Goal: Transaction & Acquisition: Purchase product/service

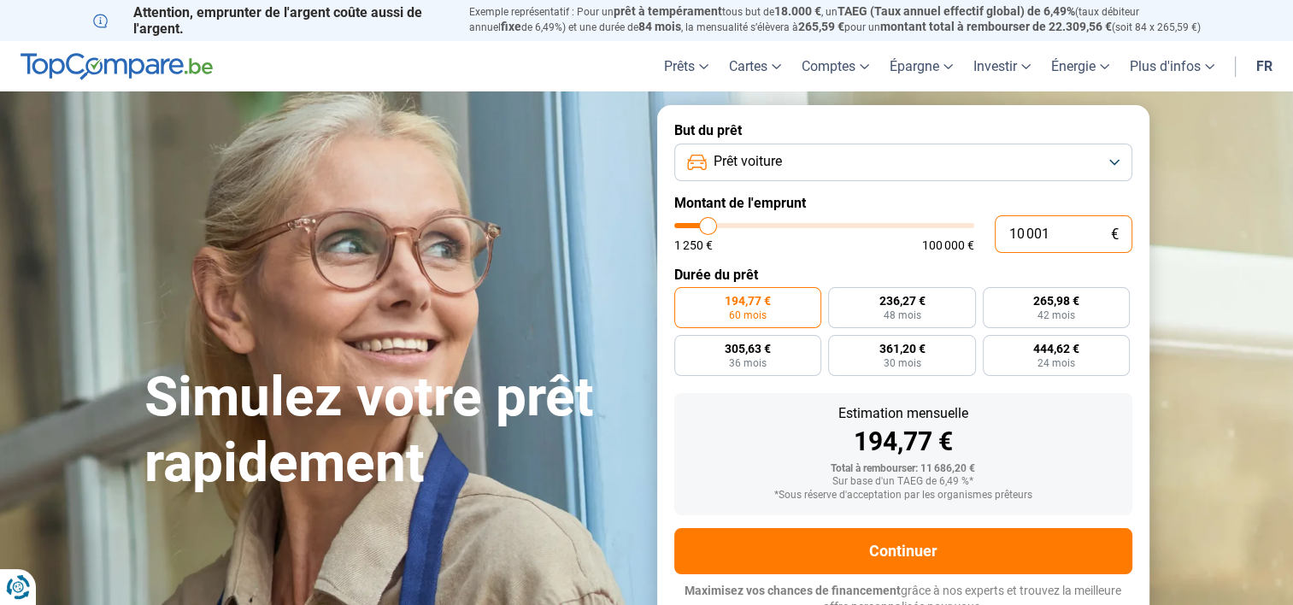
drag, startPoint x: 1063, startPoint y: 238, endPoint x: 885, endPoint y: 245, distance: 177.8
click at [885, 245] on div "10 001 € 1 250 € 100 000 €" at bounding box center [903, 234] width 458 height 38
type input "2"
type input "1250"
type input "27"
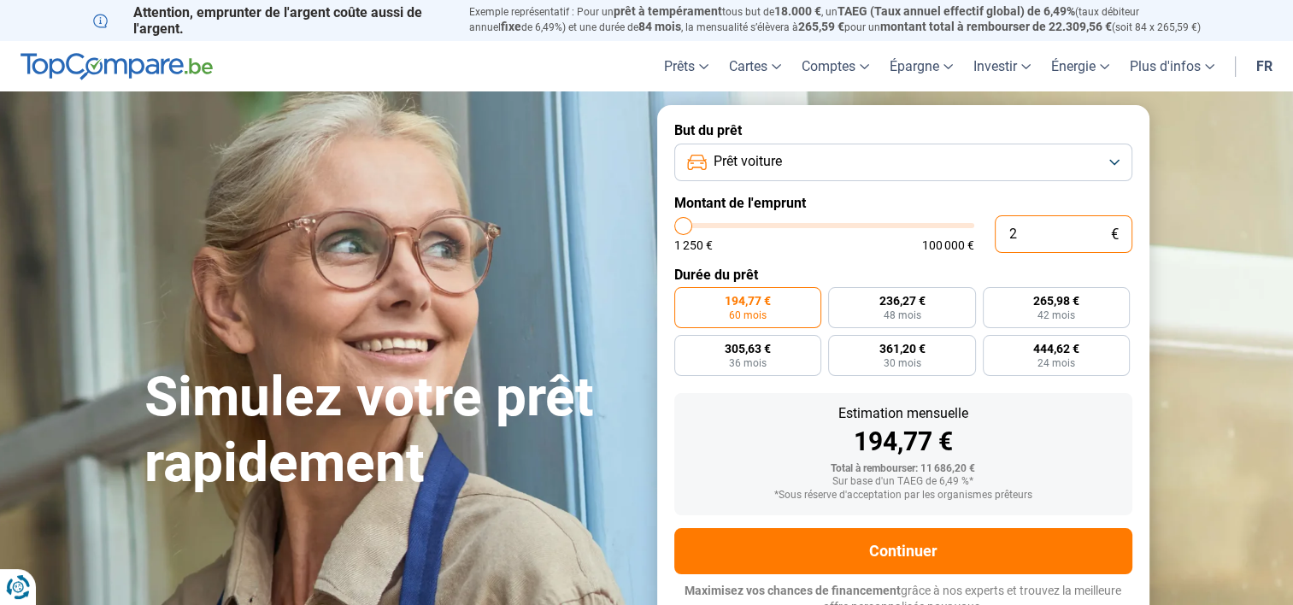
type input "1250"
type input "270"
type input "1250"
type input "2 700"
type input "2750"
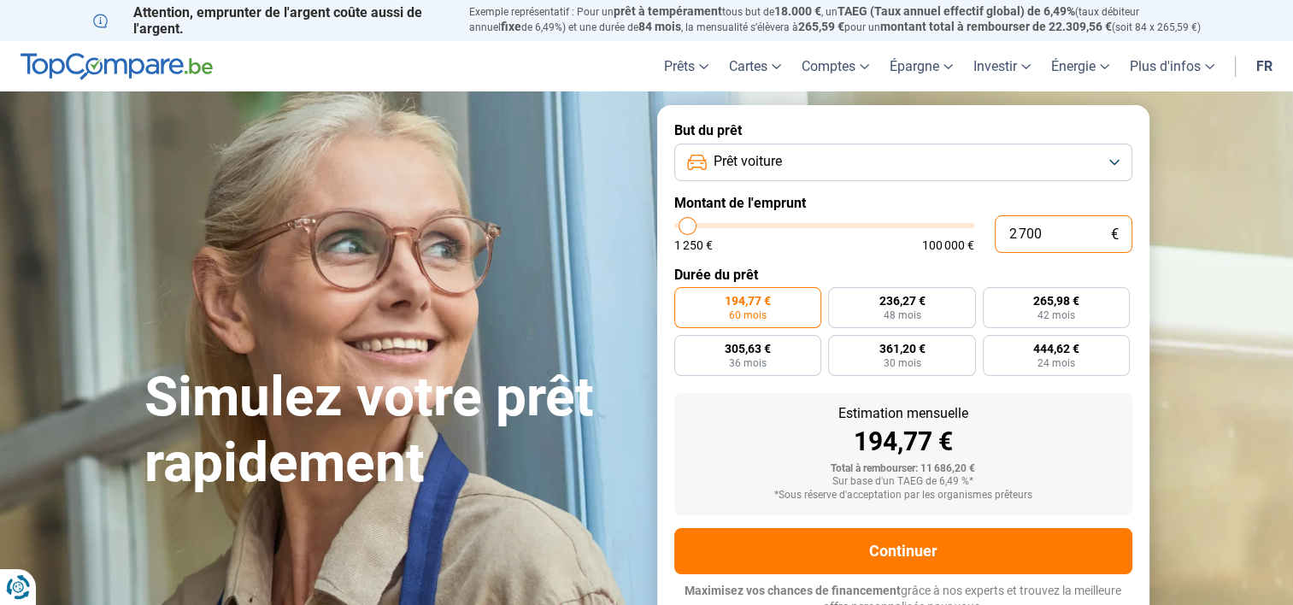
type input "27 000"
type input "27000"
radio input "false"
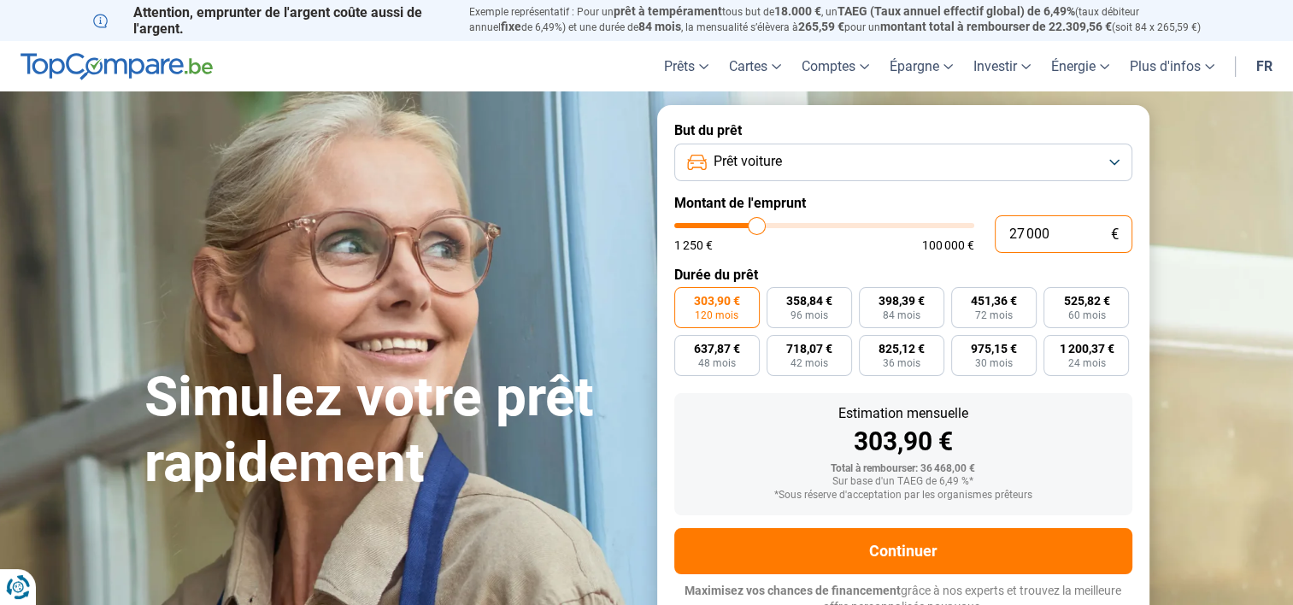
scroll to position [12, 0]
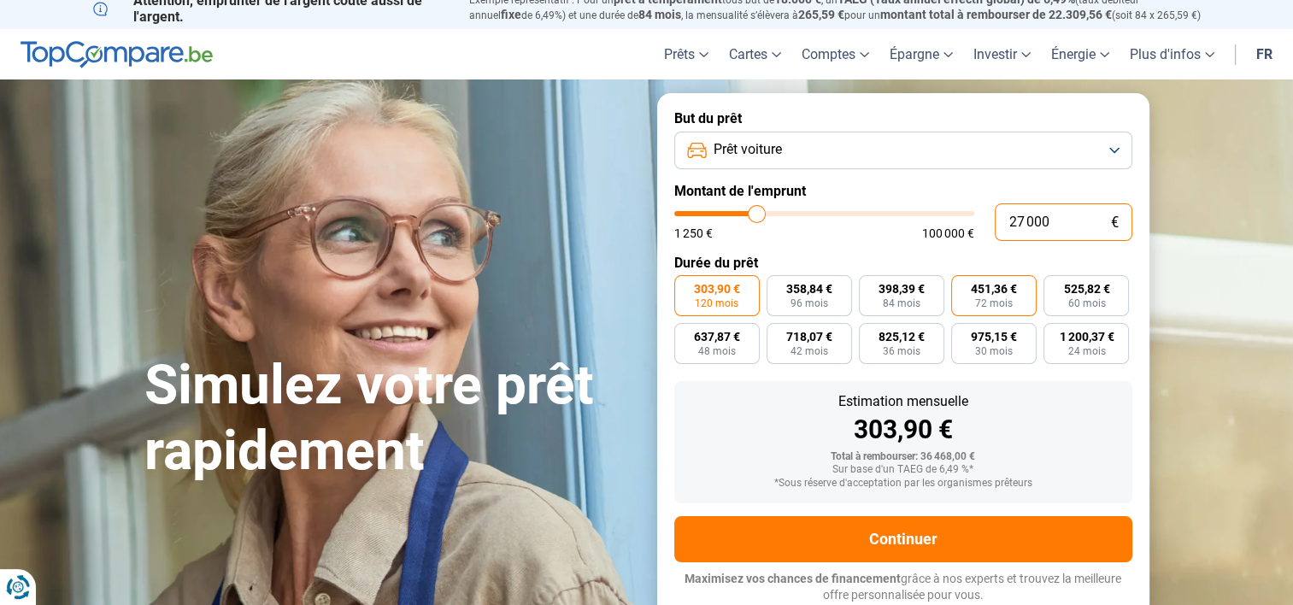
type input "27 000"
click at [988, 301] on span "72 mois" at bounding box center [994, 303] width 38 height 10
click at [962, 286] on input "451,36 € 72 mois" at bounding box center [956, 280] width 11 height 11
radio input "true"
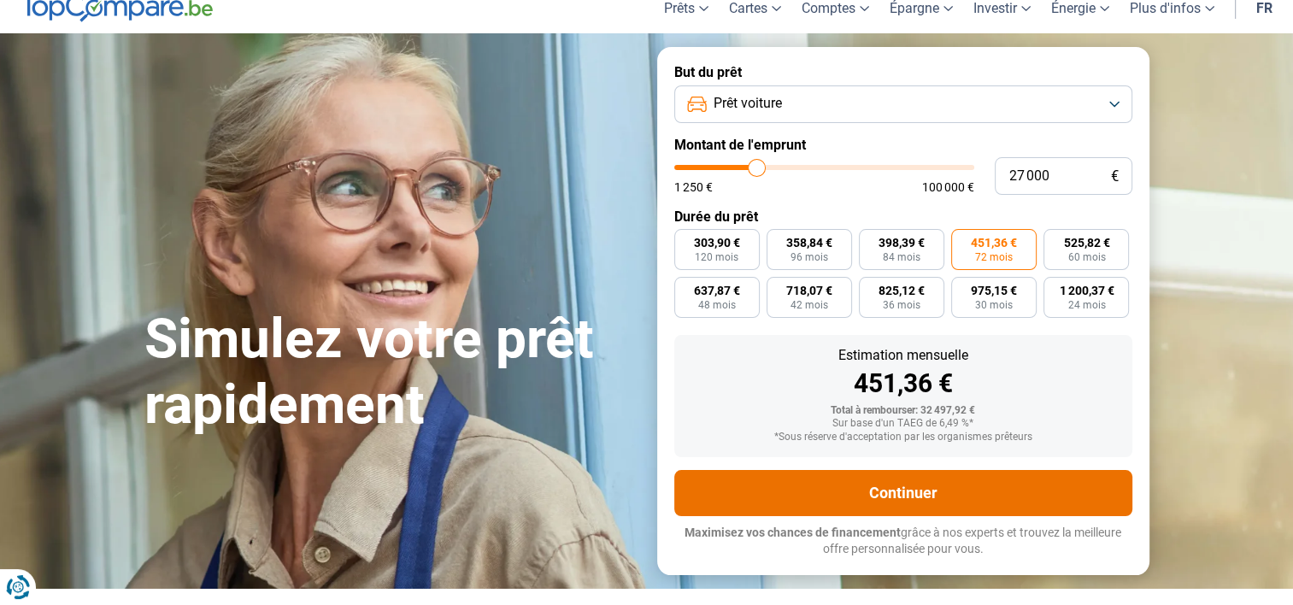
scroll to position [60, 0]
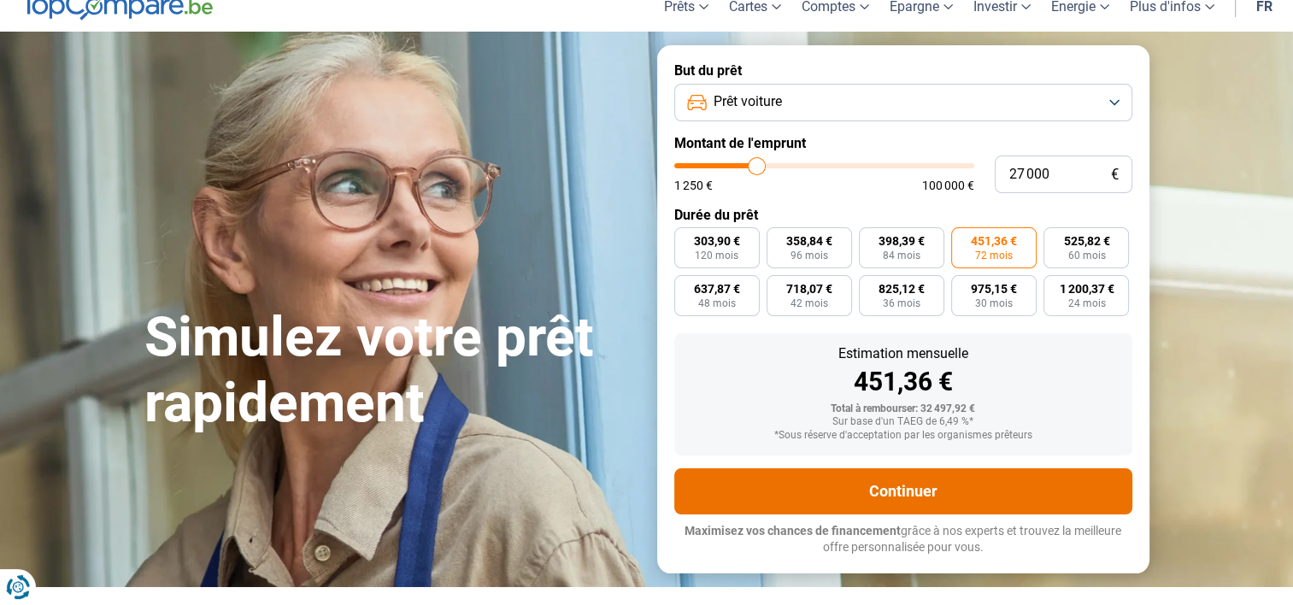
click at [914, 504] on button "Continuer" at bounding box center [903, 491] width 458 height 46
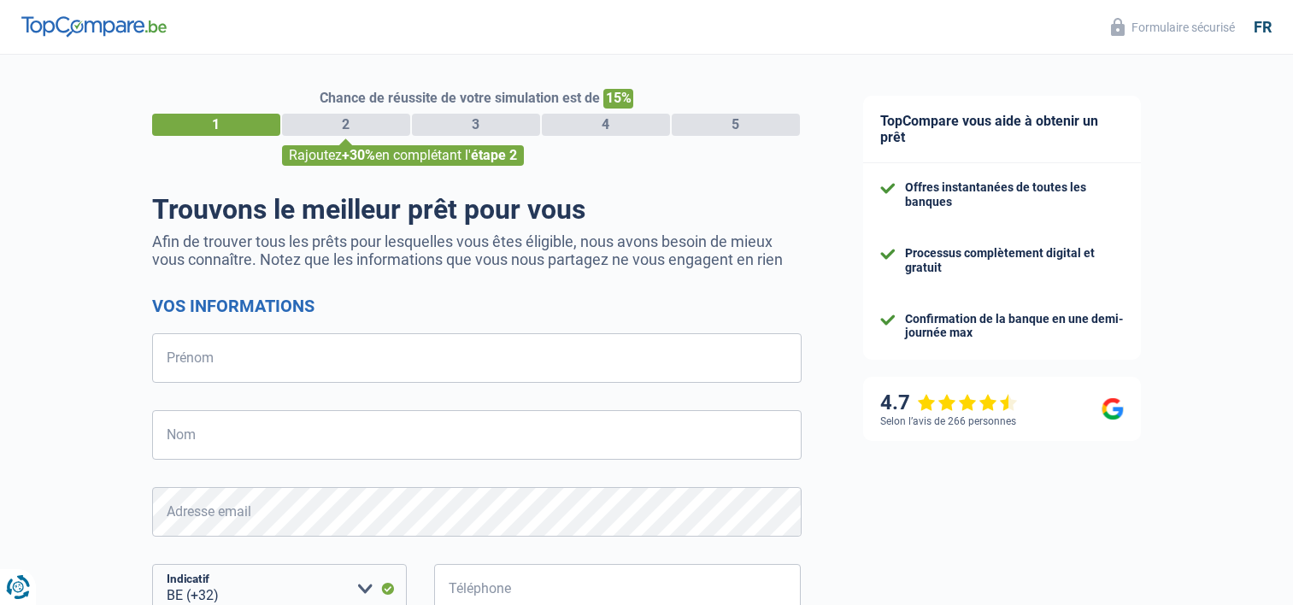
select select "32"
